Goal: Information Seeking & Learning: Learn about a topic

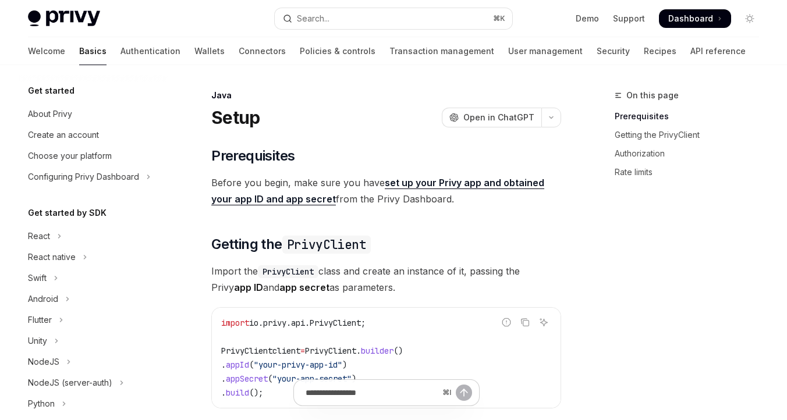
scroll to position [224, 0]
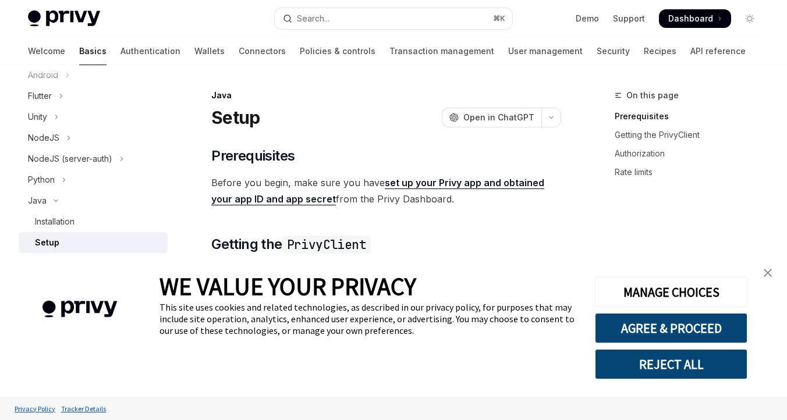
type textarea "*"
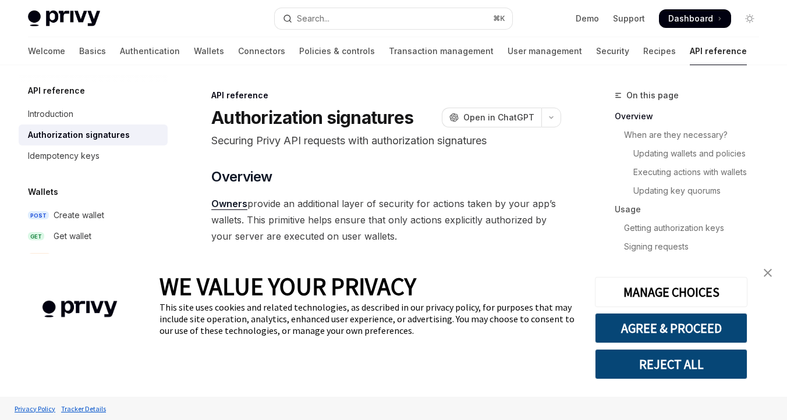
scroll to position [212, 0]
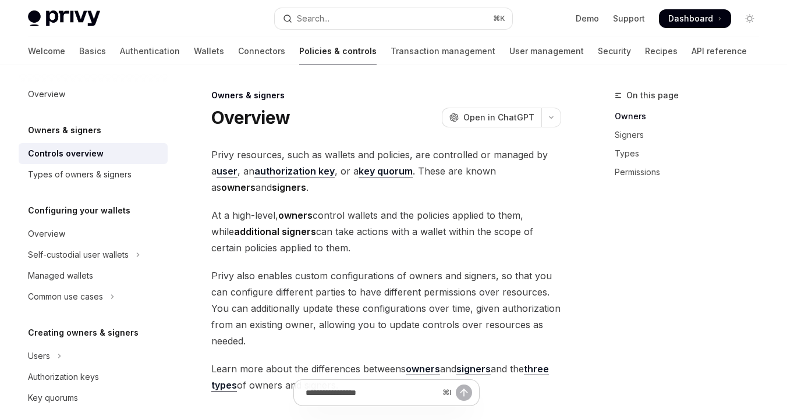
type textarea "*"
